Goal: Task Accomplishment & Management: Use online tool/utility

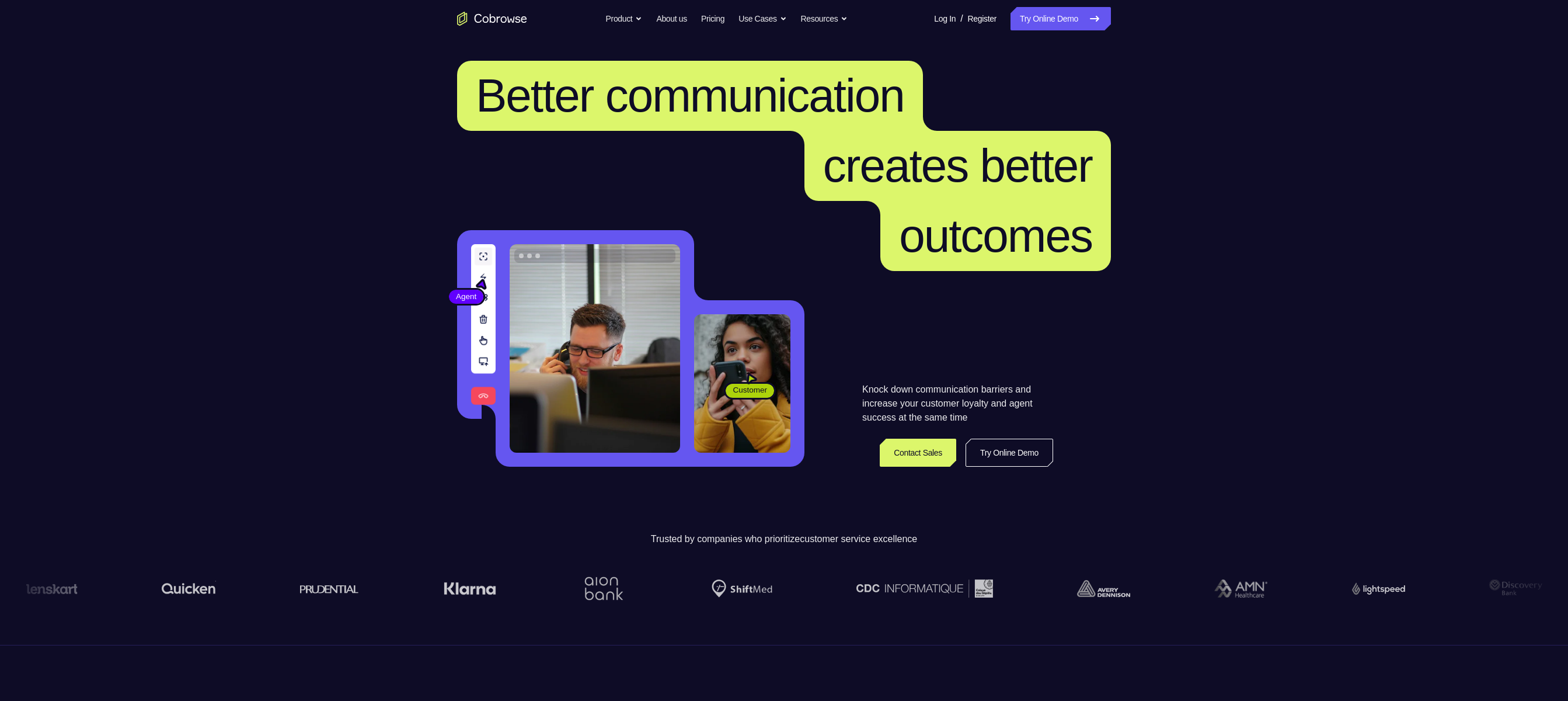
drag, startPoint x: 0, startPoint y: 0, endPoint x: 1086, endPoint y: 29, distance: 1086.4
click at [784, 29] on link "Try Online Demo" at bounding box center [1061, 18] width 100 height 24
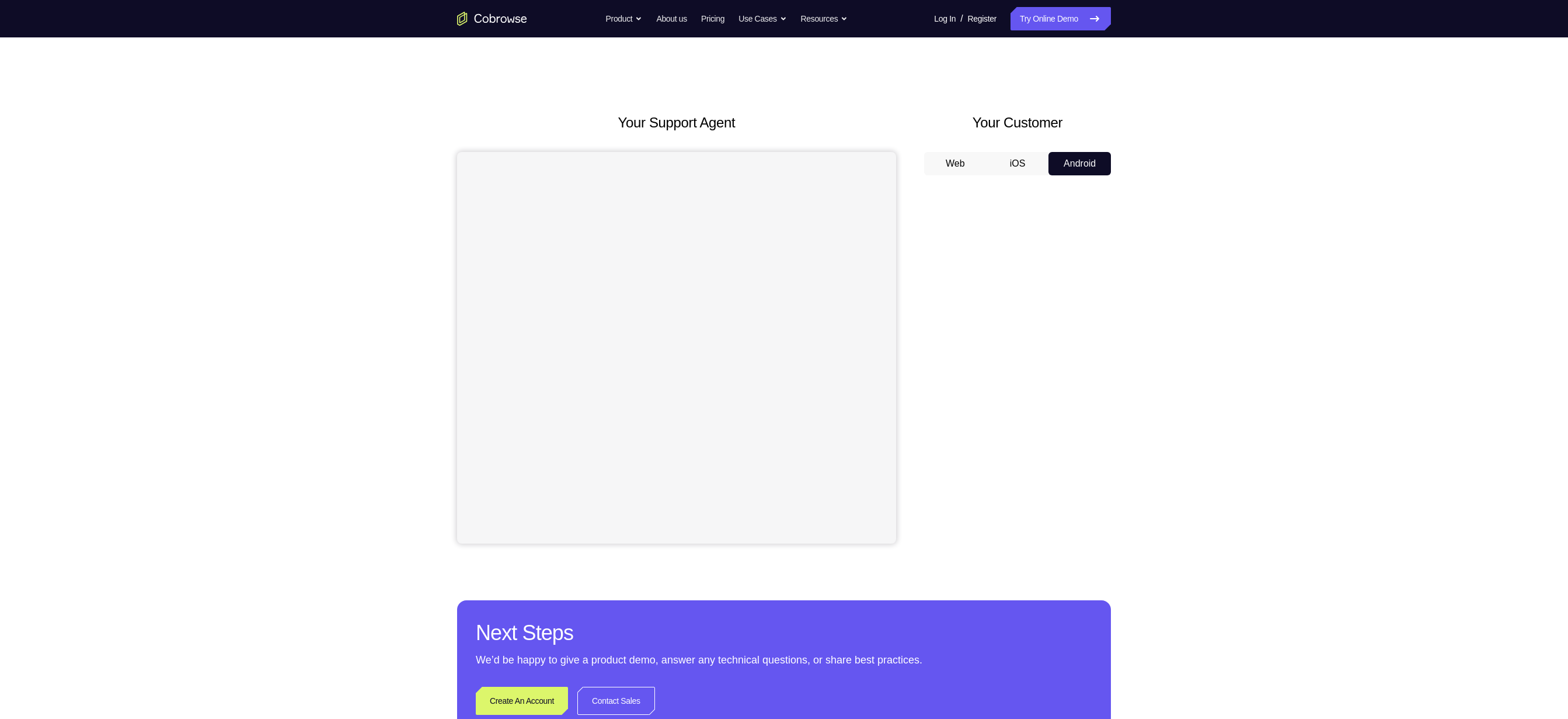
click at [1191, 331] on div "Your Support Agent Your Customer Web iOS Android Next Steps We’d be happy to gi…" at bounding box center [784, 423] width 1568 height 771
click at [1087, 158] on button "Android" at bounding box center [1080, 163] width 62 height 24
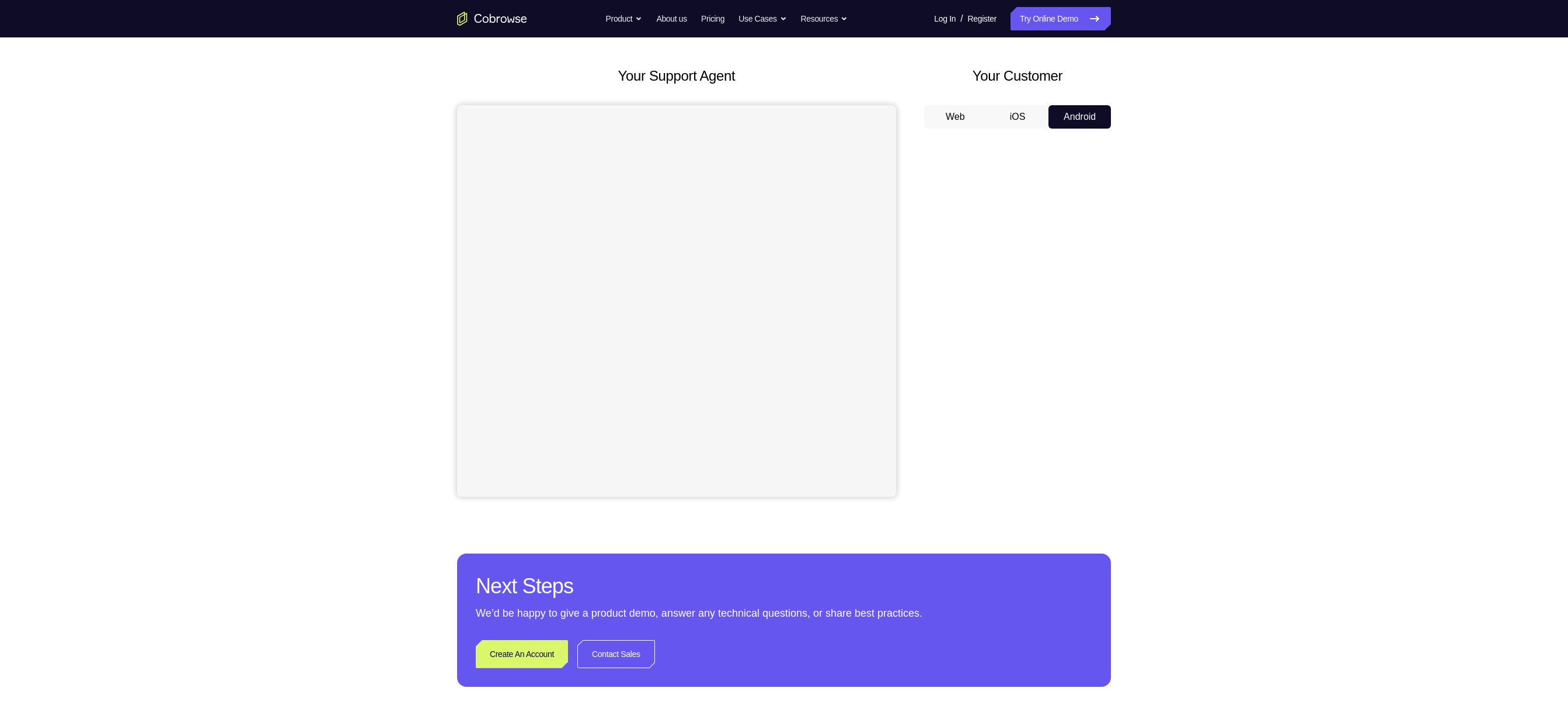
scroll to position [61, 0]
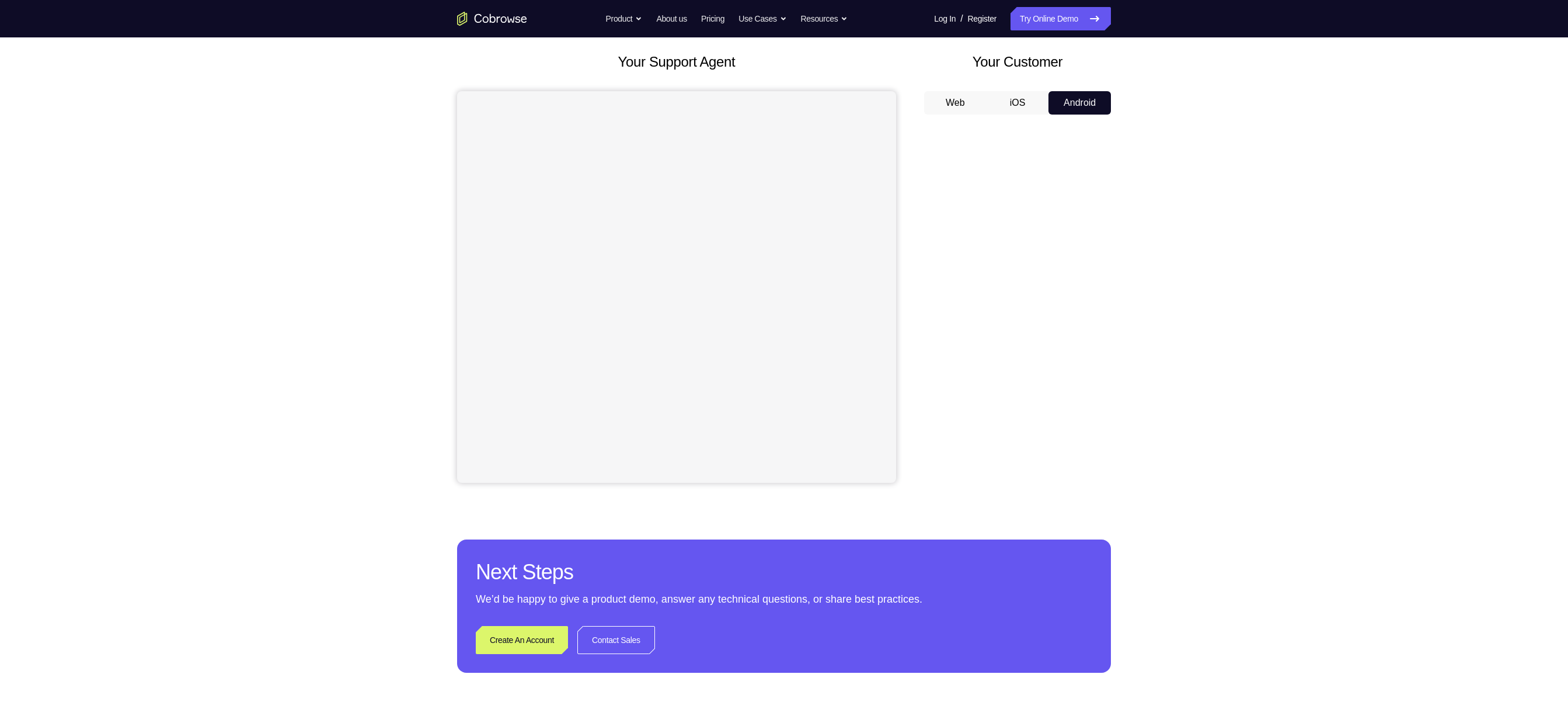
click at [1103, 349] on div at bounding box center [1017, 303] width 187 height 360
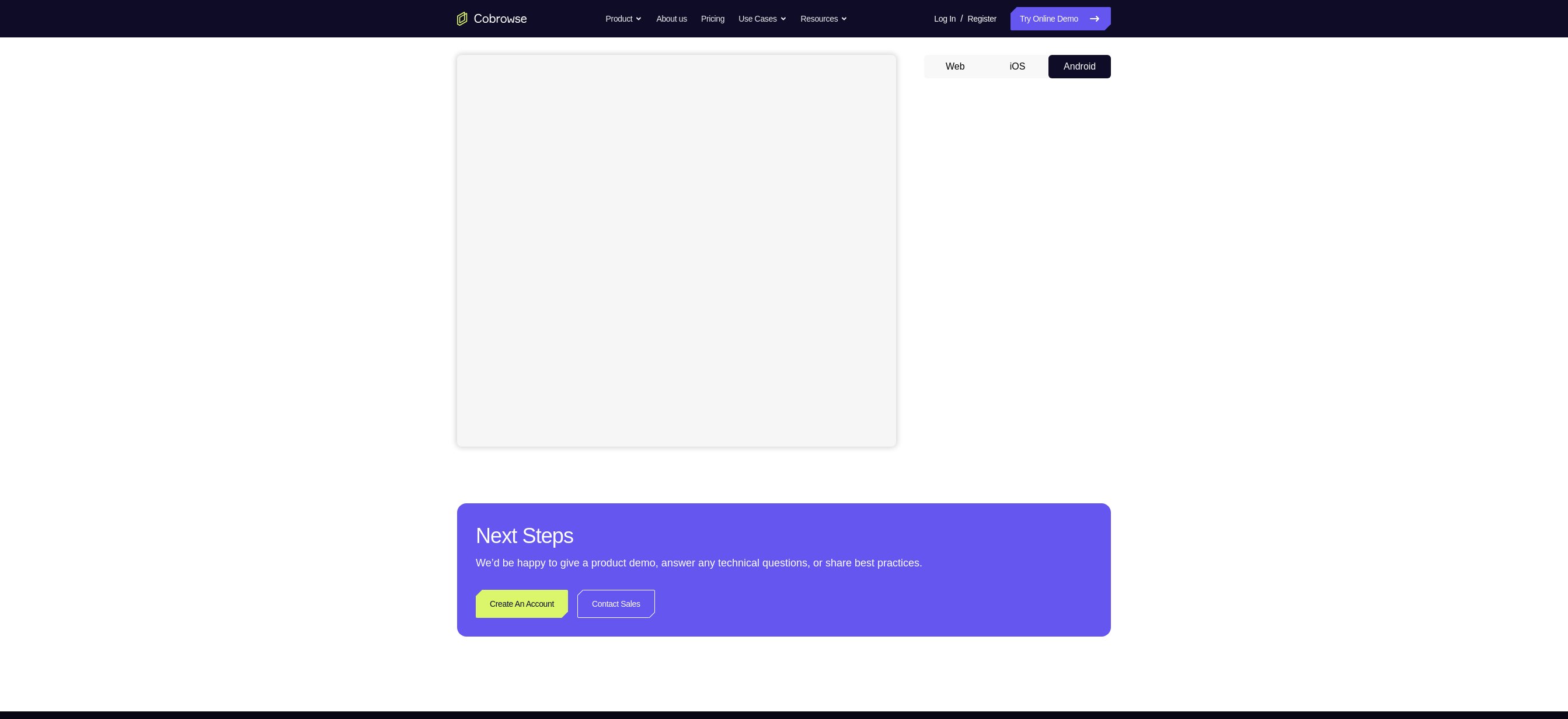
scroll to position [102, 0]
